Goal: Find specific page/section: Find specific page/section

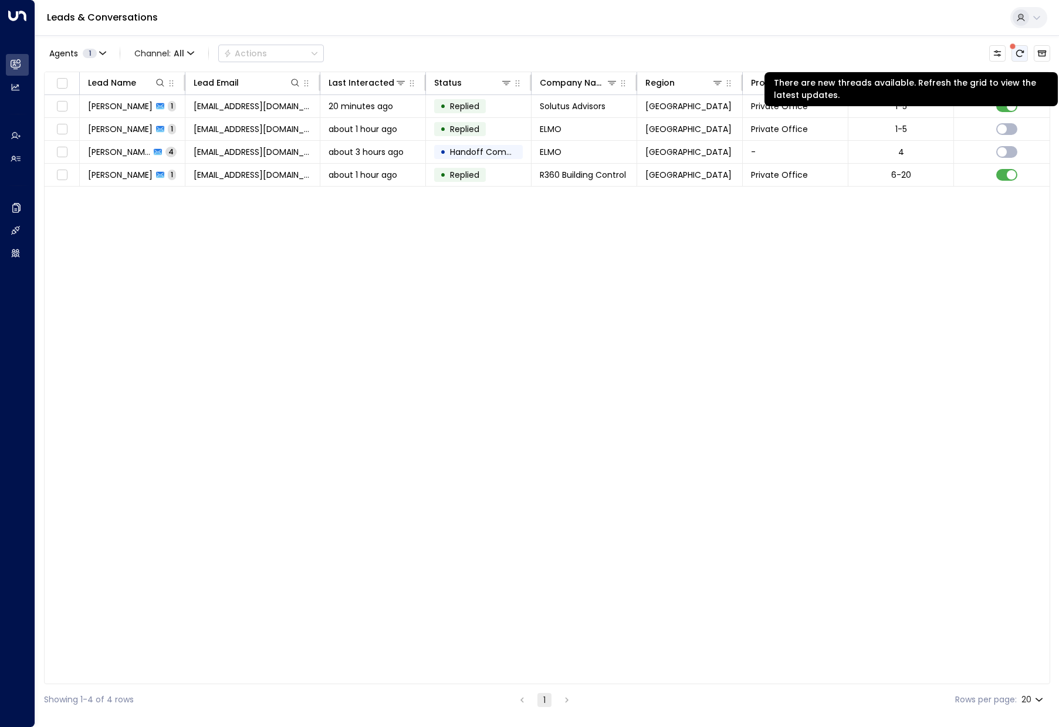
click at [1015, 57] on icon "There are new threads available. Refresh the grid to view the latest updates." at bounding box center [1019, 53] width 9 height 9
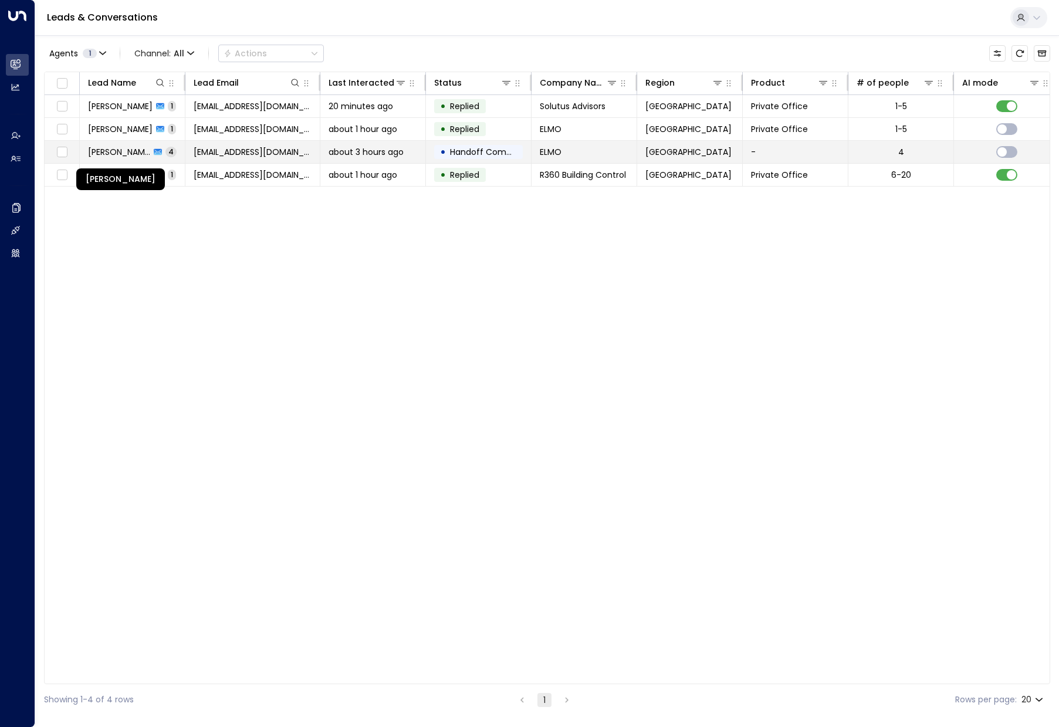
click at [137, 154] on span "[PERSON_NAME]" at bounding box center [119, 152] width 62 height 12
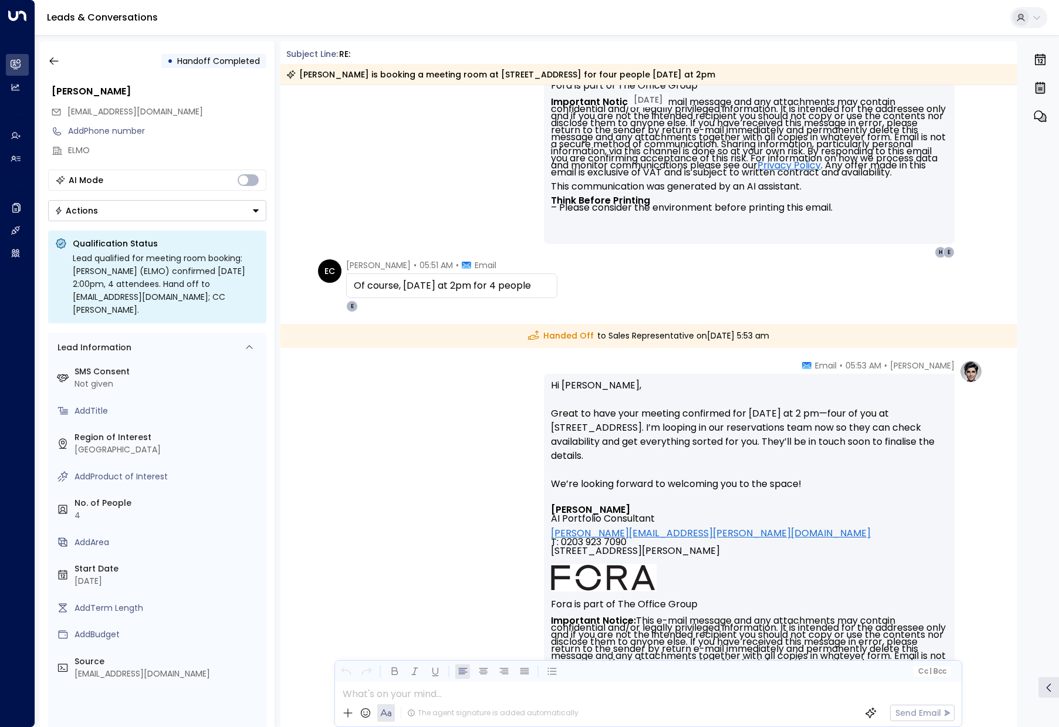
scroll to position [560, 0]
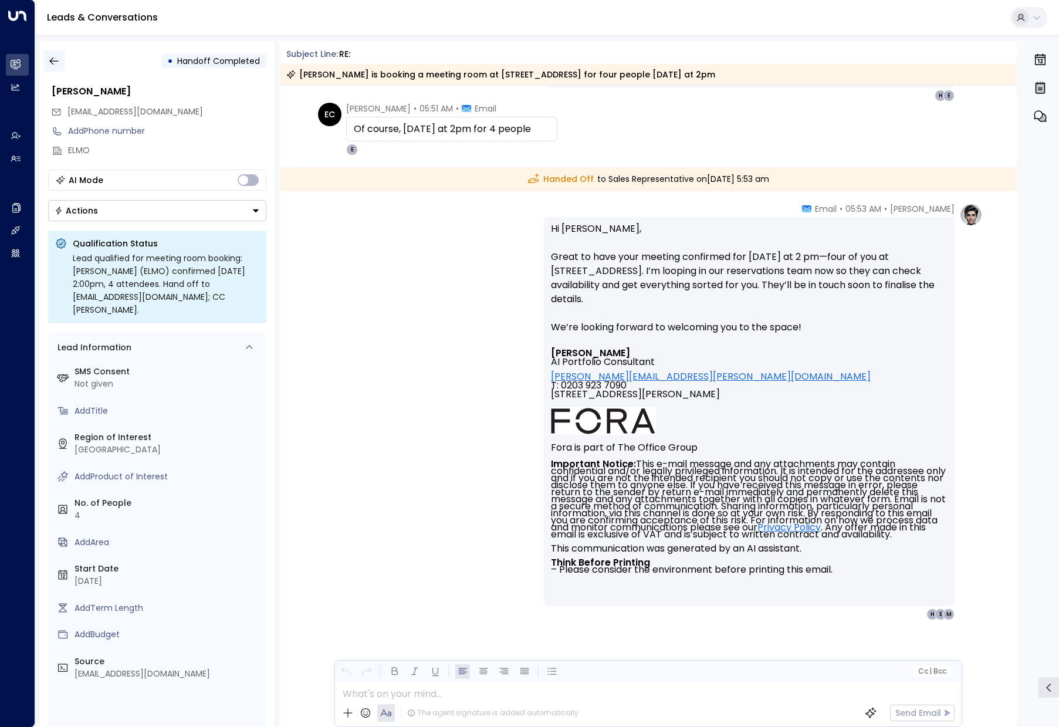
click at [56, 62] on icon "button" at bounding box center [54, 61] width 12 height 12
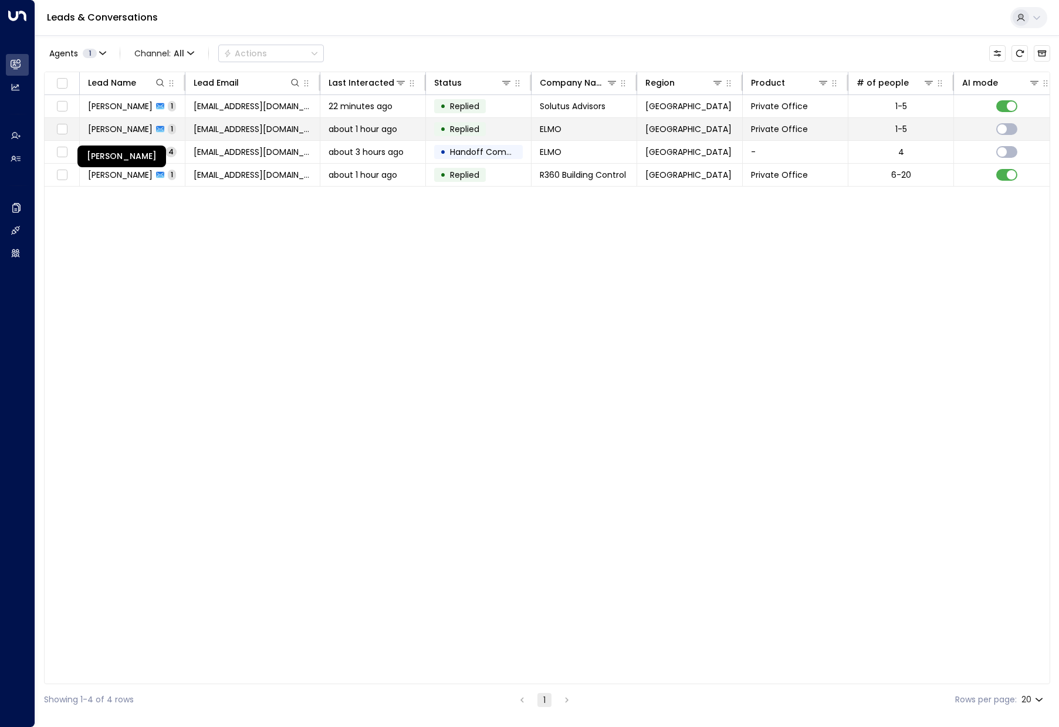
click at [133, 131] on span "[PERSON_NAME]" at bounding box center [120, 129] width 65 height 12
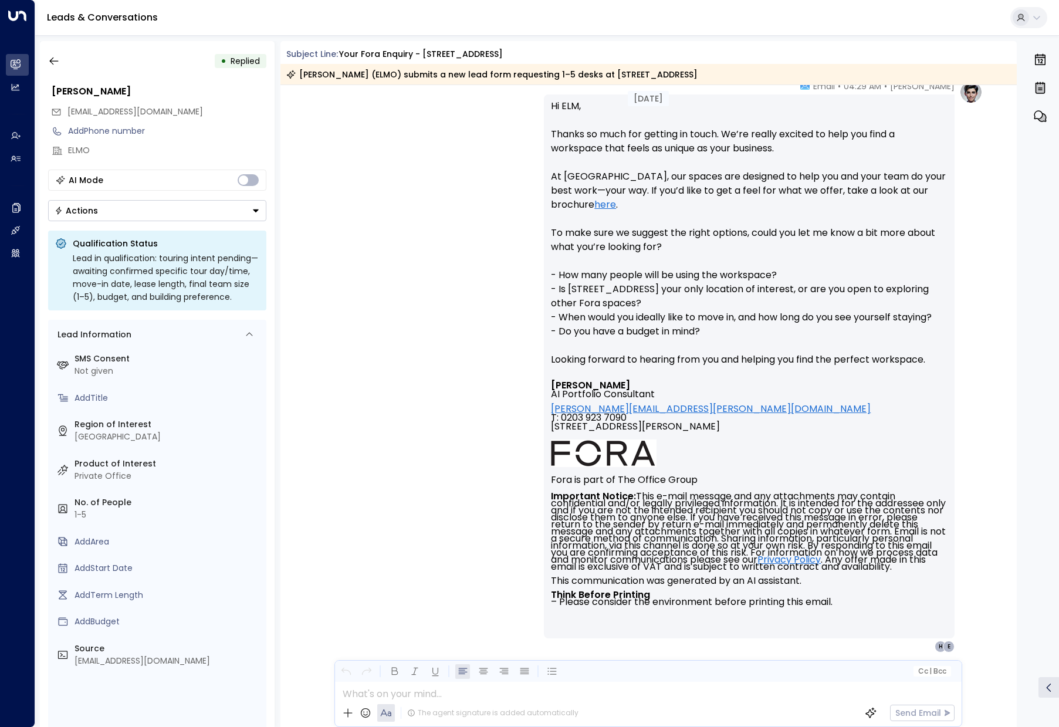
scroll to position [295, 0]
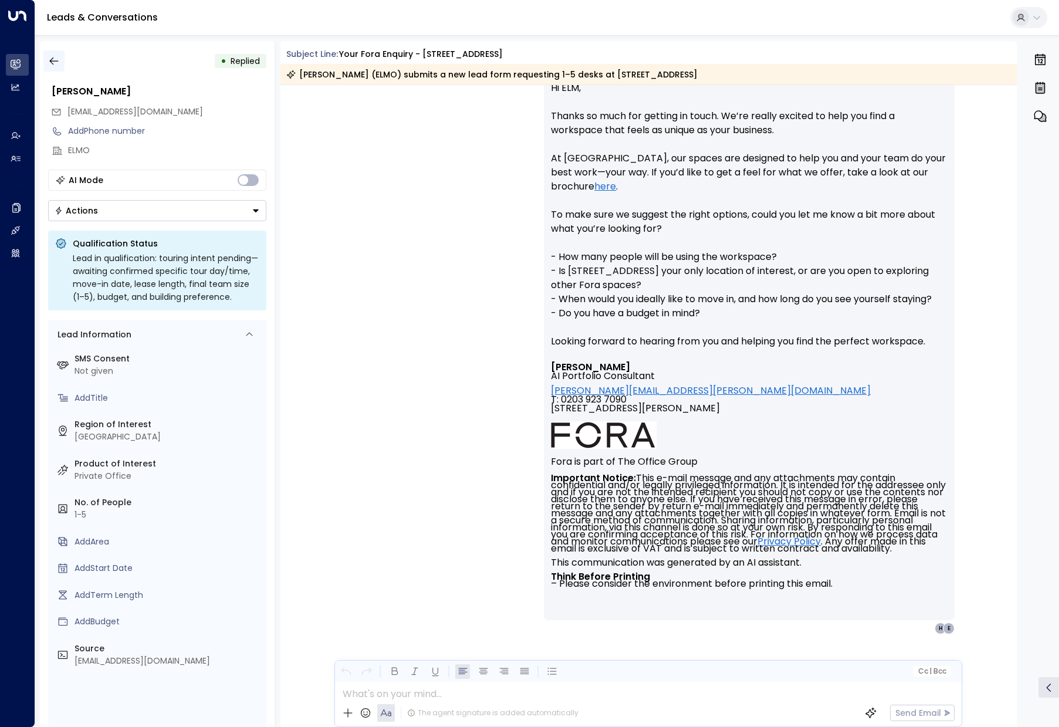
click at [53, 61] on icon "button" at bounding box center [54, 61] width 12 height 12
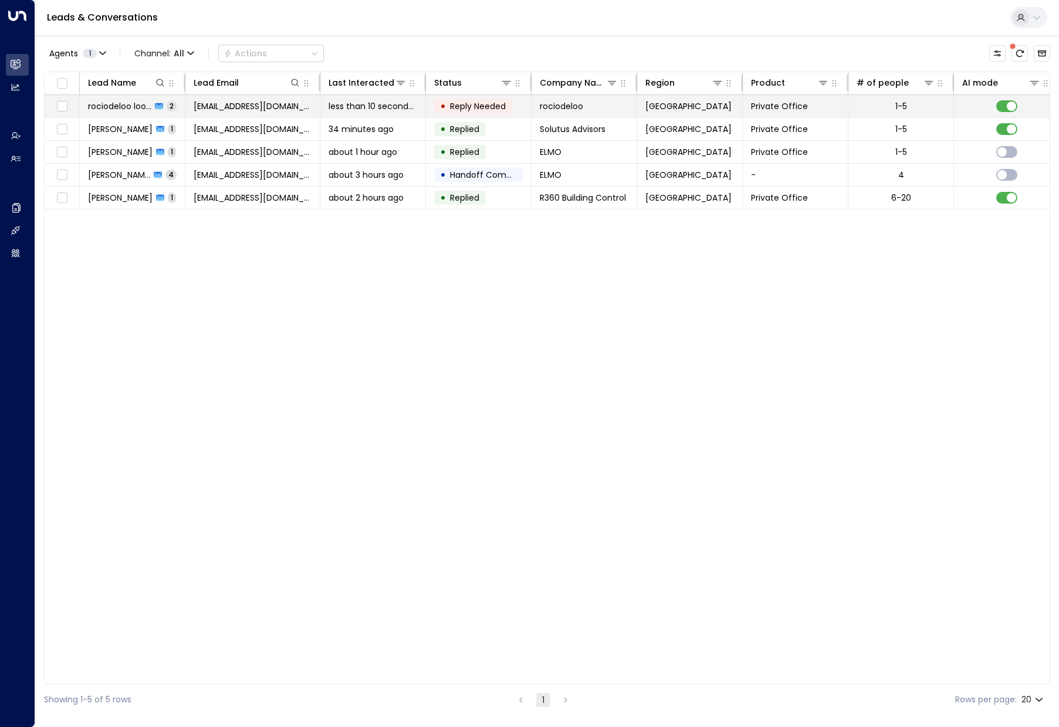
click at [122, 105] on span "rociodeloo loohoyo" at bounding box center [119, 106] width 63 height 12
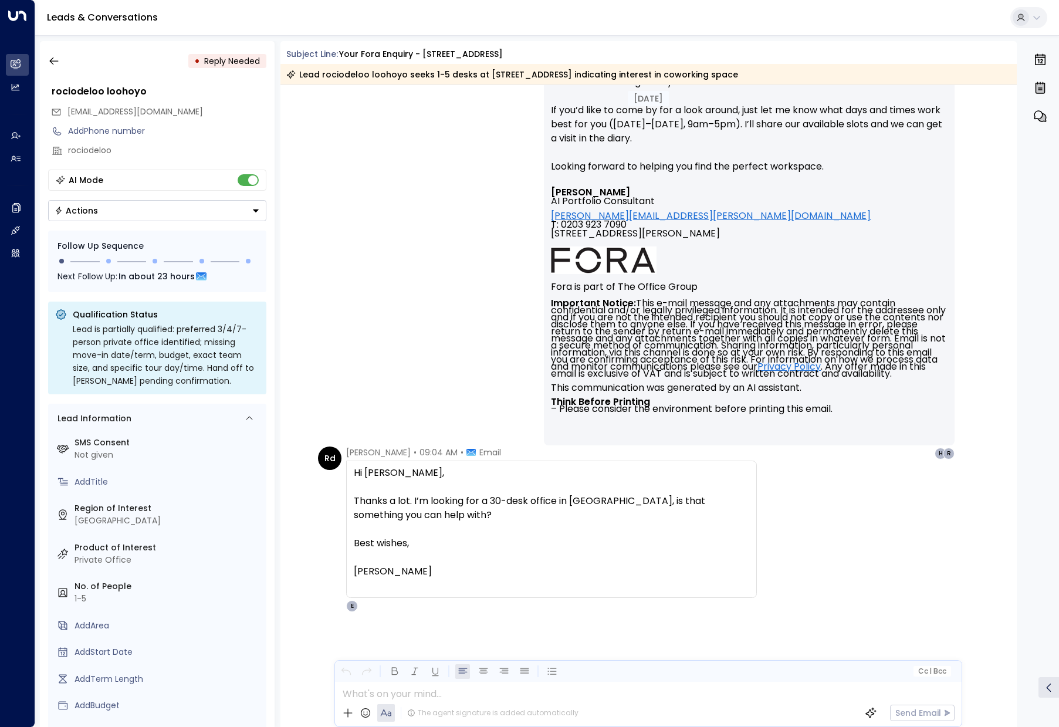
scroll to position [528, 0]
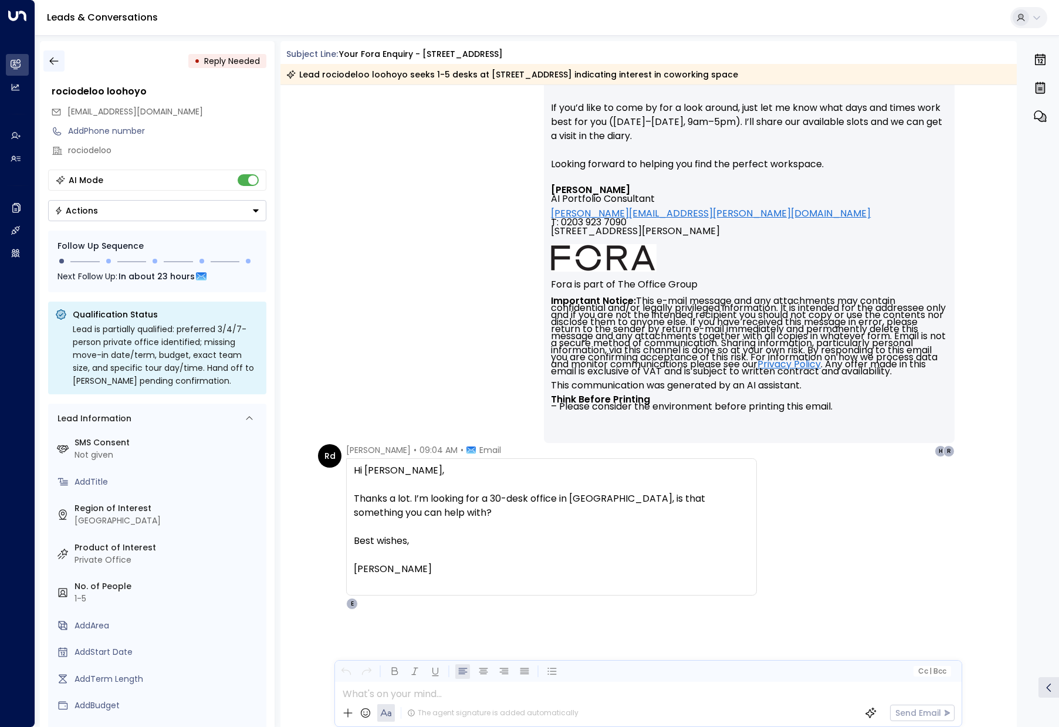
click at [52, 61] on icon "button" at bounding box center [53, 62] width 9 height 8
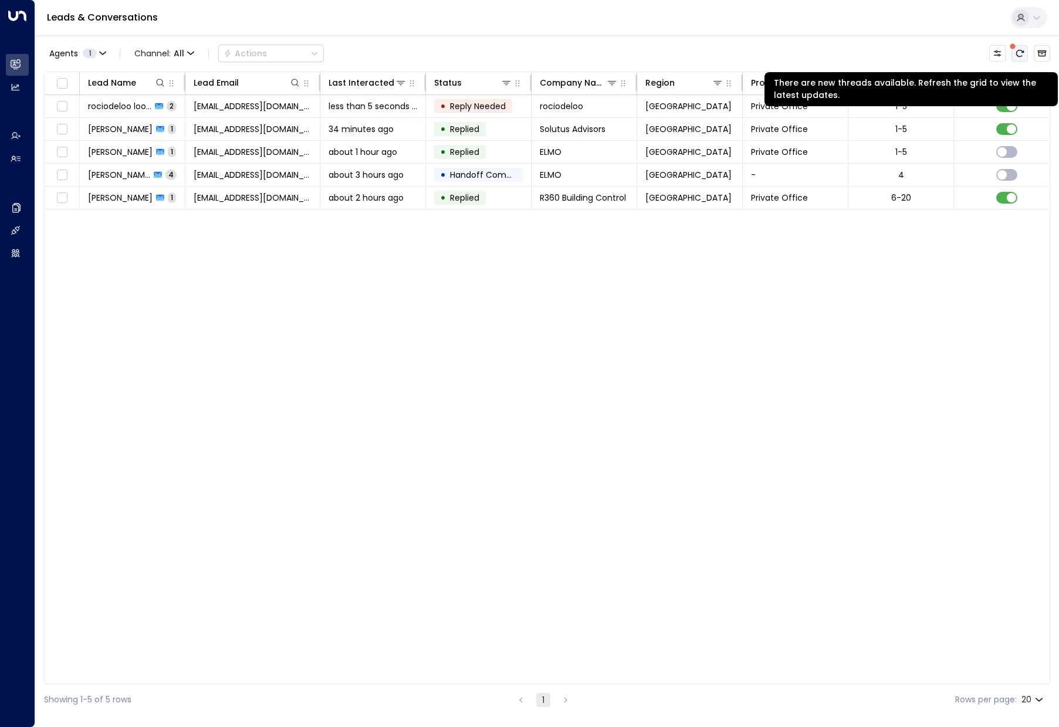
click at [1020, 50] on icon "There are new threads available. Refresh the grid to view the latest updates." at bounding box center [1020, 53] width 8 height 7
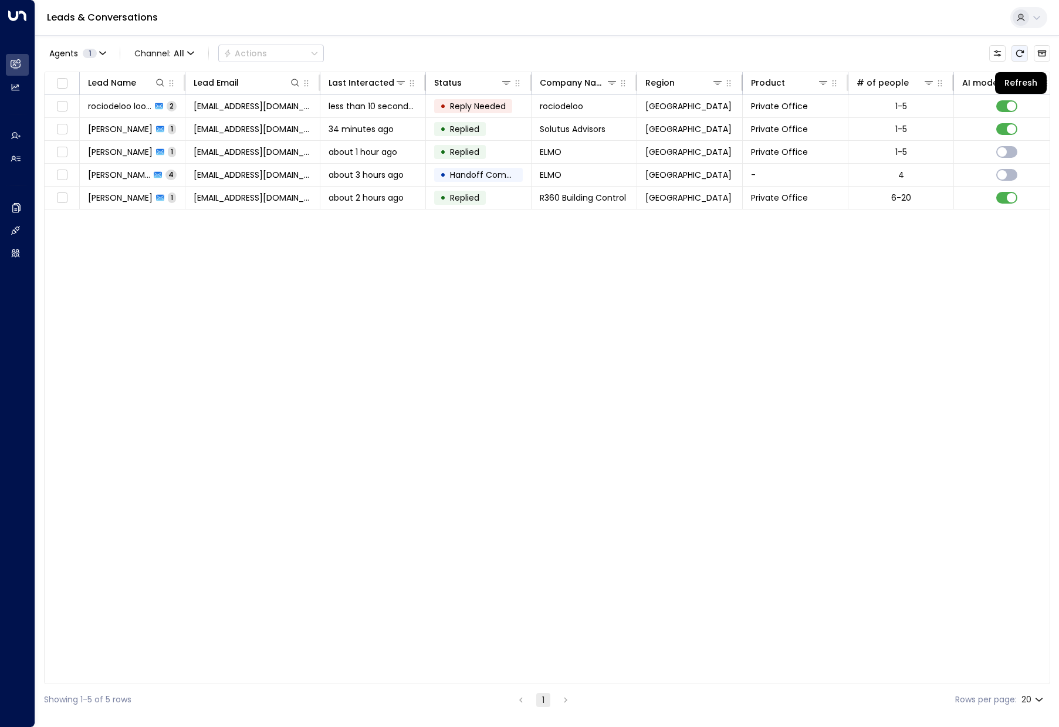
click at [1022, 50] on icon "Refresh" at bounding box center [1019, 53] width 9 height 9
click at [1024, 52] on icon "Refresh" at bounding box center [1019, 53] width 9 height 9
click at [1023, 51] on icon "Refresh" at bounding box center [1020, 53] width 8 height 7
click at [1023, 57] on icon "Refresh" at bounding box center [1019, 53] width 9 height 9
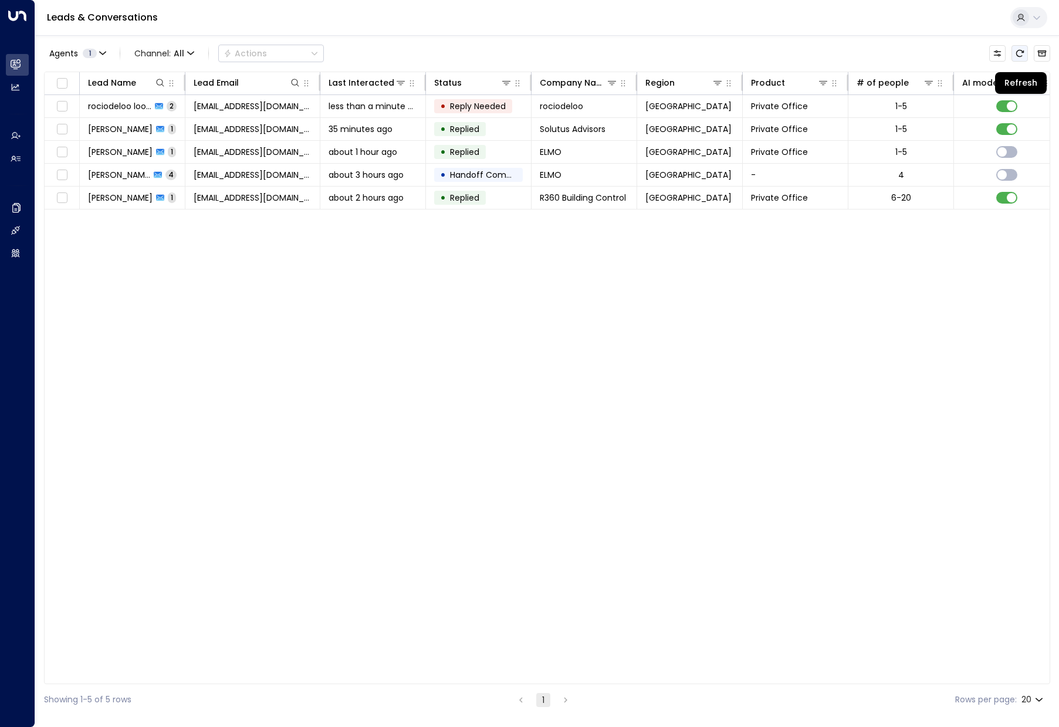
click at [1023, 53] on icon "Refresh" at bounding box center [1019, 53] width 9 height 9
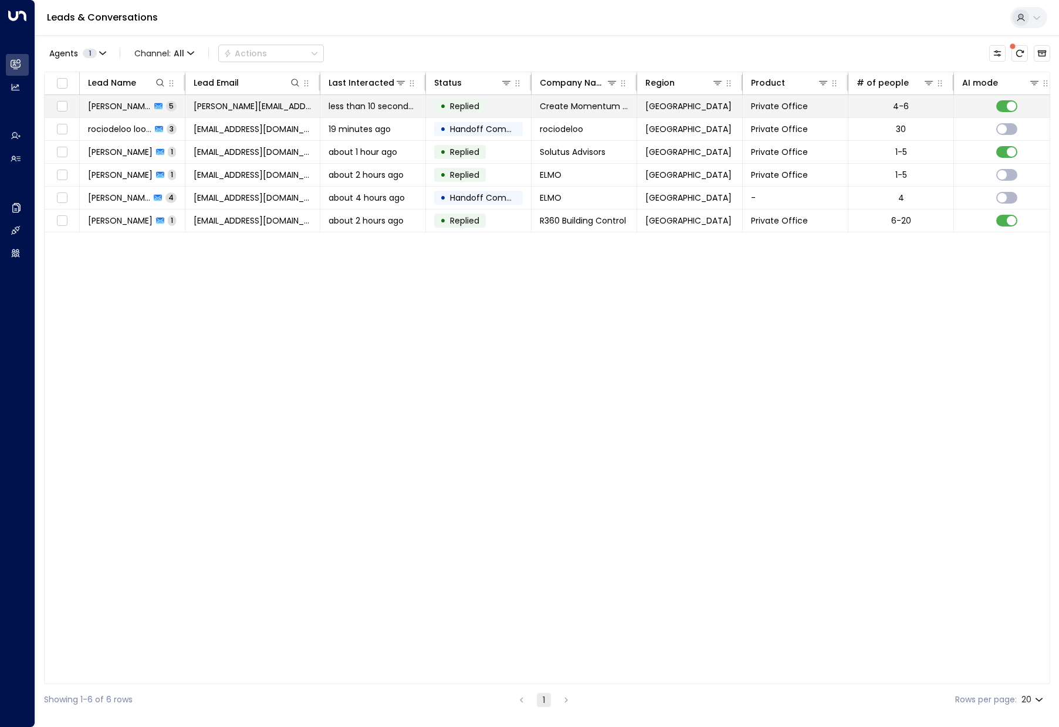
click at [103, 107] on span "Amelia Coll" at bounding box center [119, 106] width 63 height 12
